Goal: Information Seeking & Learning: Learn about a topic

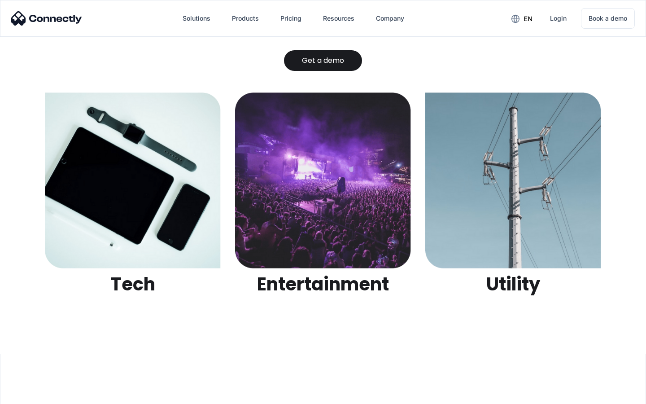
scroll to position [2832, 0]
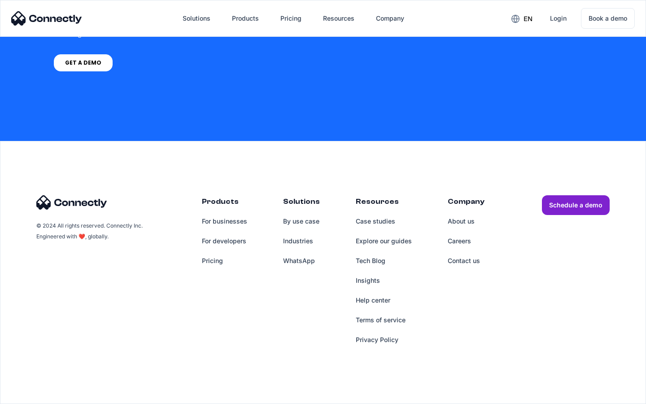
scroll to position [680, 0]
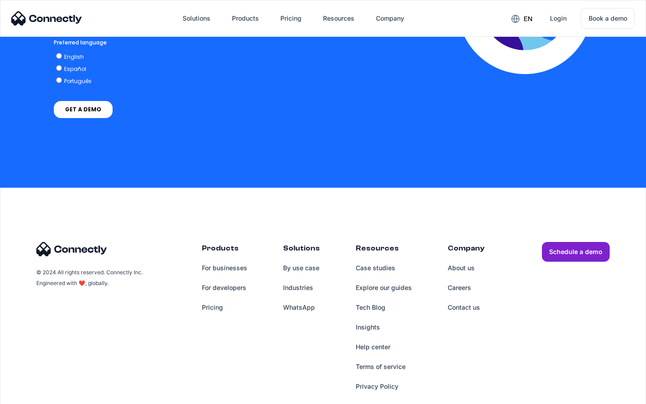
scroll to position [1980, 0]
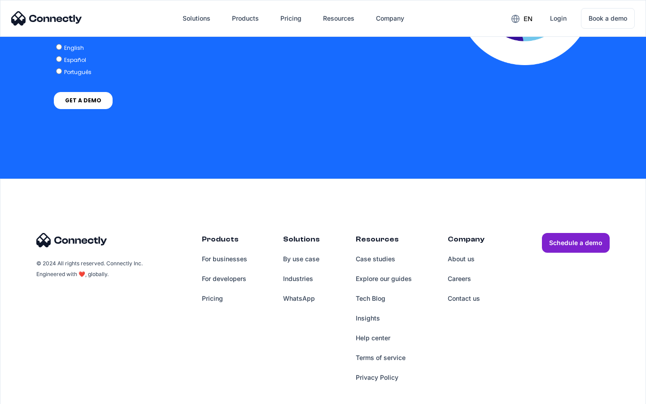
scroll to position [1834, 0]
